Goal: Task Accomplishment & Management: Use online tool/utility

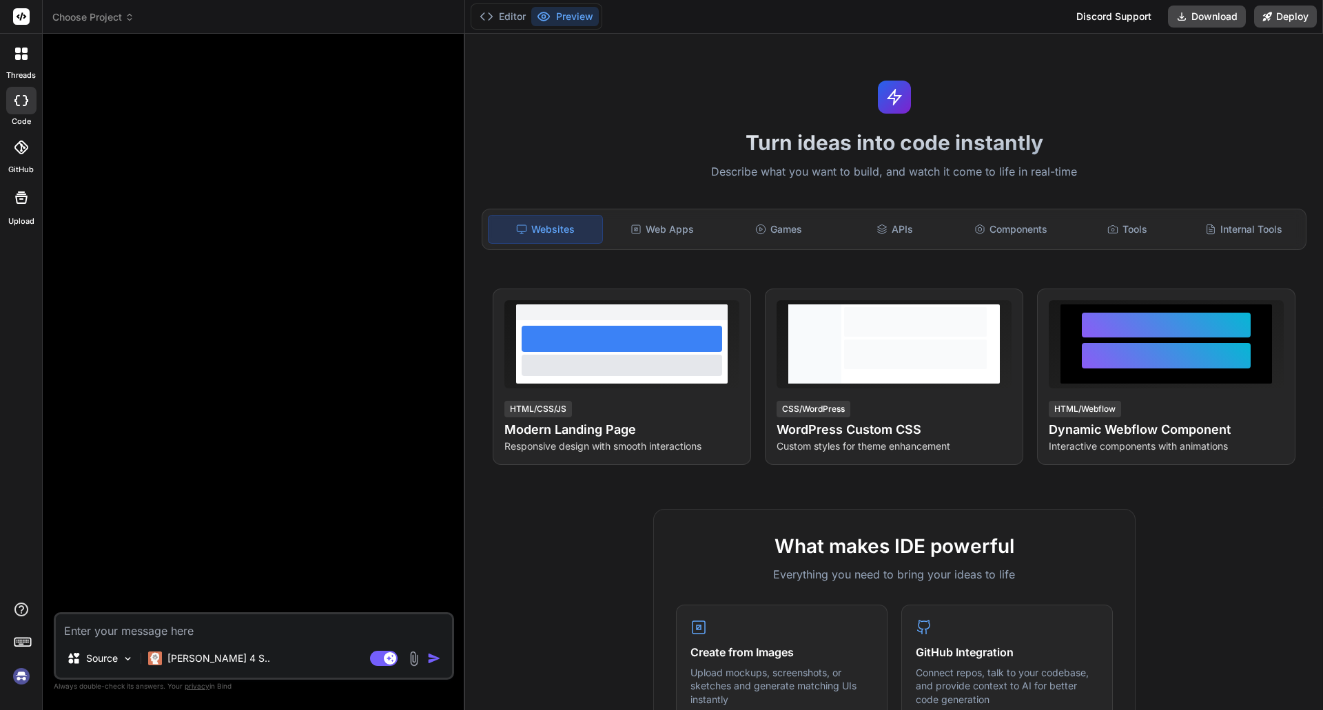
type textarea "x"
click at [25, 153] on icon at bounding box center [21, 148] width 14 height 14
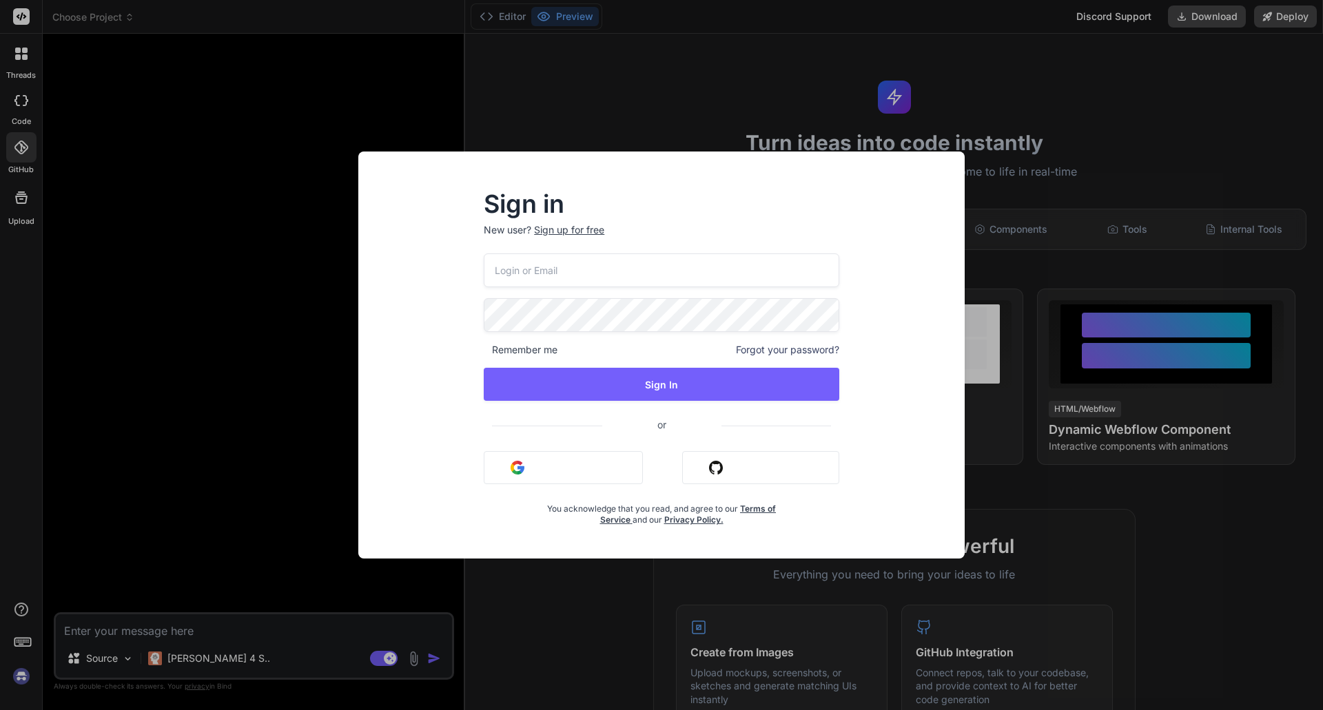
click at [30, 201] on div "Sign in New user? Sign up for free Remember me Forgot your password? Sign In or…" at bounding box center [661, 355] width 1323 height 710
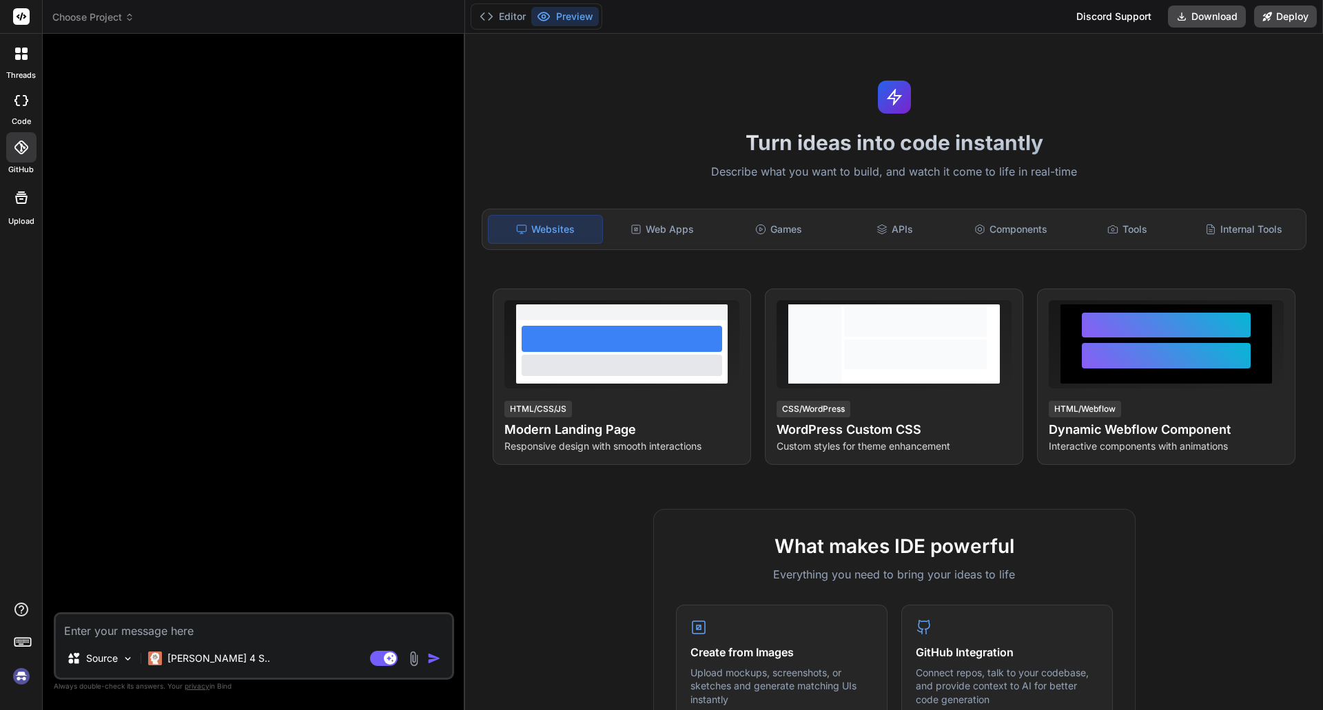
click at [23, 201] on icon at bounding box center [21, 197] width 17 height 17
type textarea "x"
